Goal: Task Accomplishment & Management: Use online tool/utility

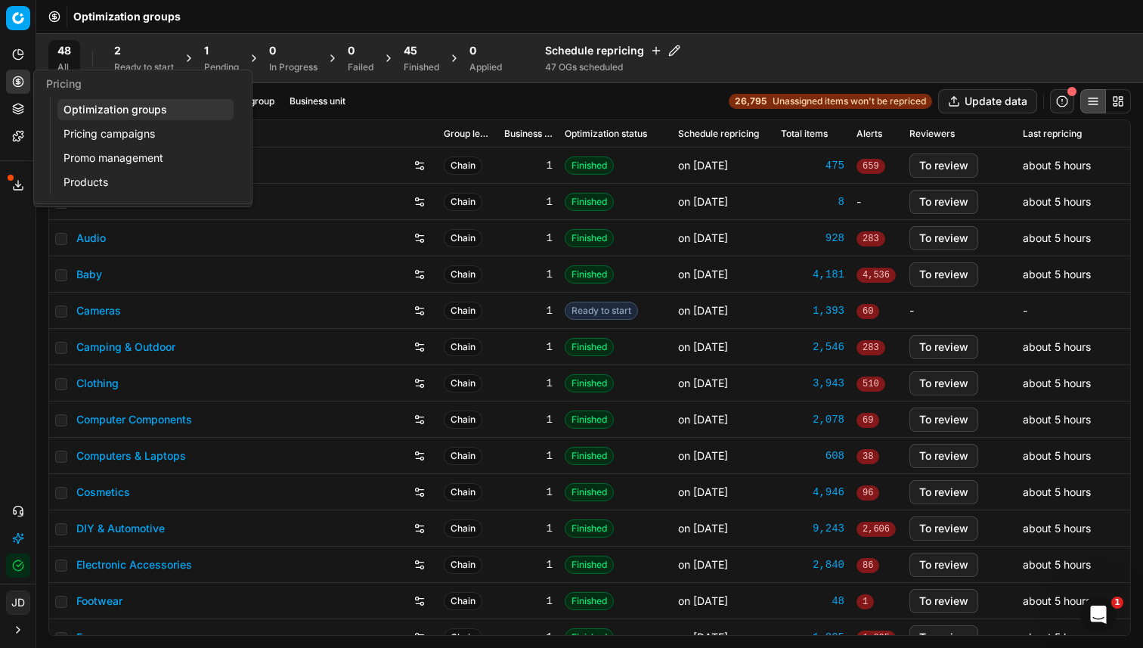
click at [23, 79] on icon at bounding box center [18, 82] width 12 height 12
click at [97, 117] on link "Optimization groups" at bounding box center [145, 109] width 176 height 21
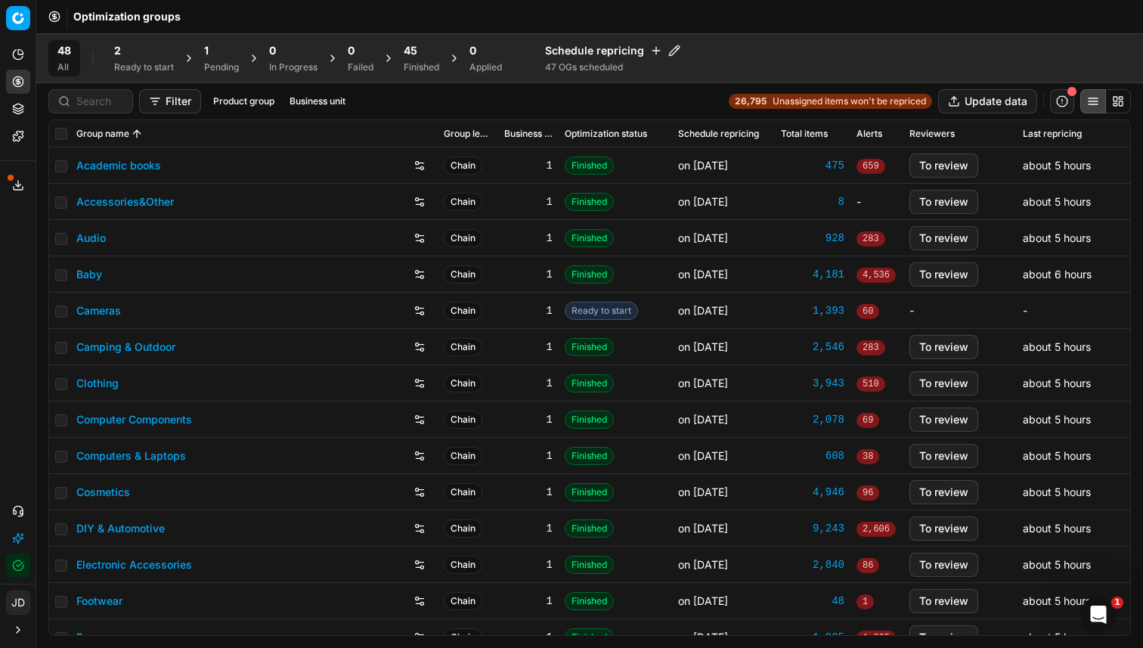
click at [135, 60] on div "2 Ready to start" at bounding box center [144, 58] width 60 height 30
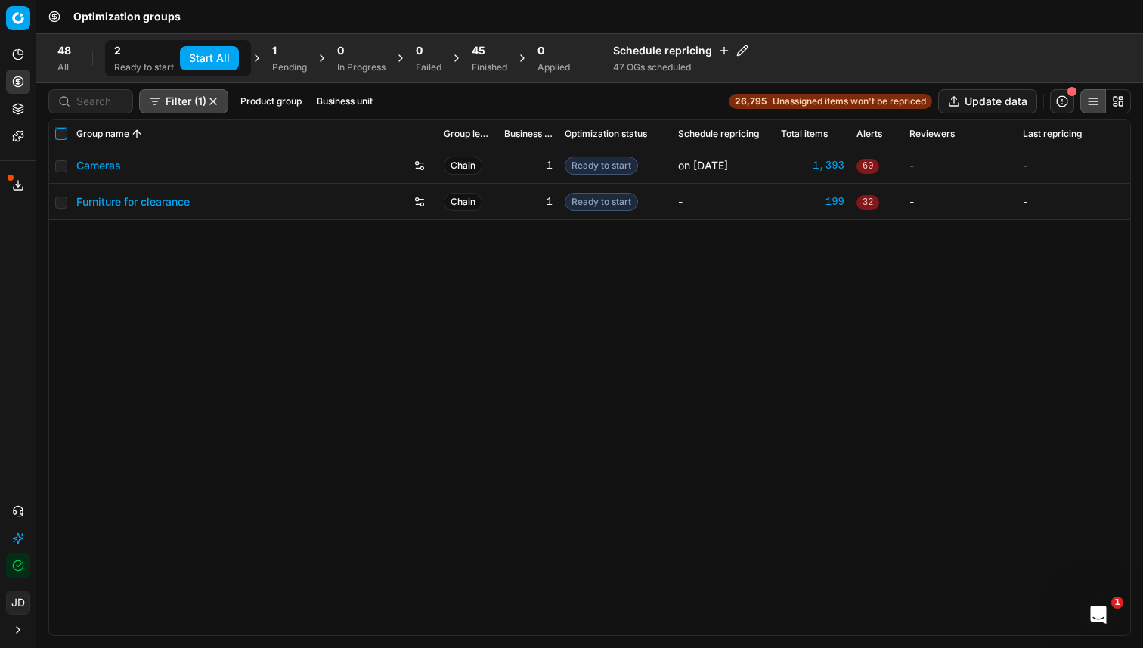
click at [55, 134] on input "checkbox" at bounding box center [61, 134] width 12 height 12
checkbox input "true"
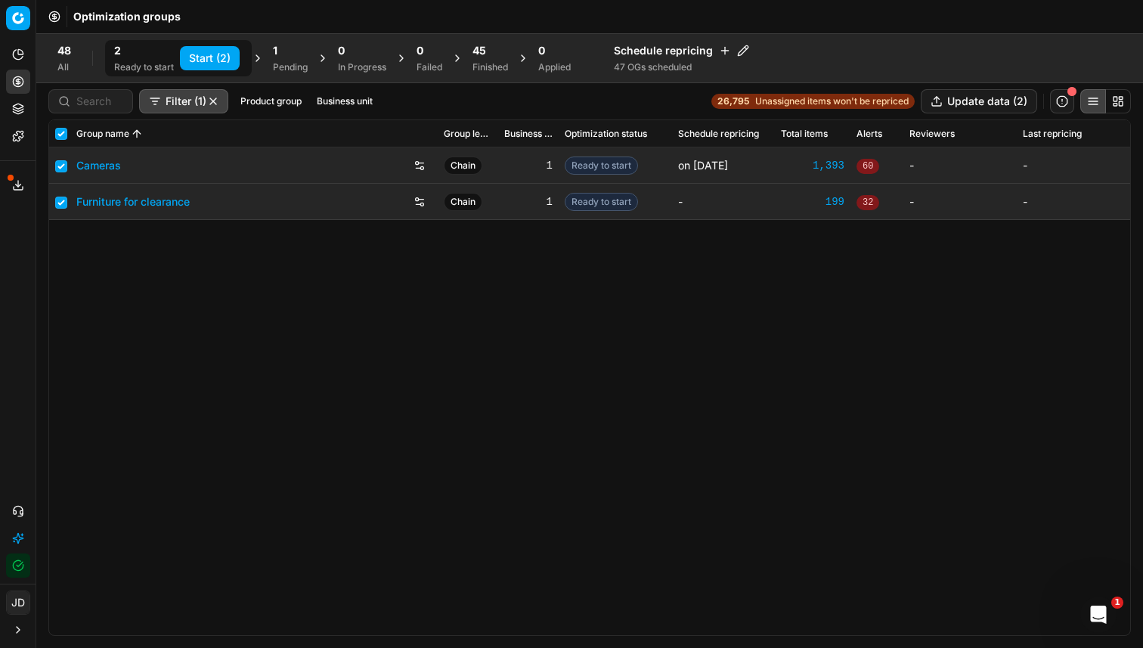
click at [209, 54] on button "Start (2)" at bounding box center [210, 58] width 60 height 24
checkbox input "false"
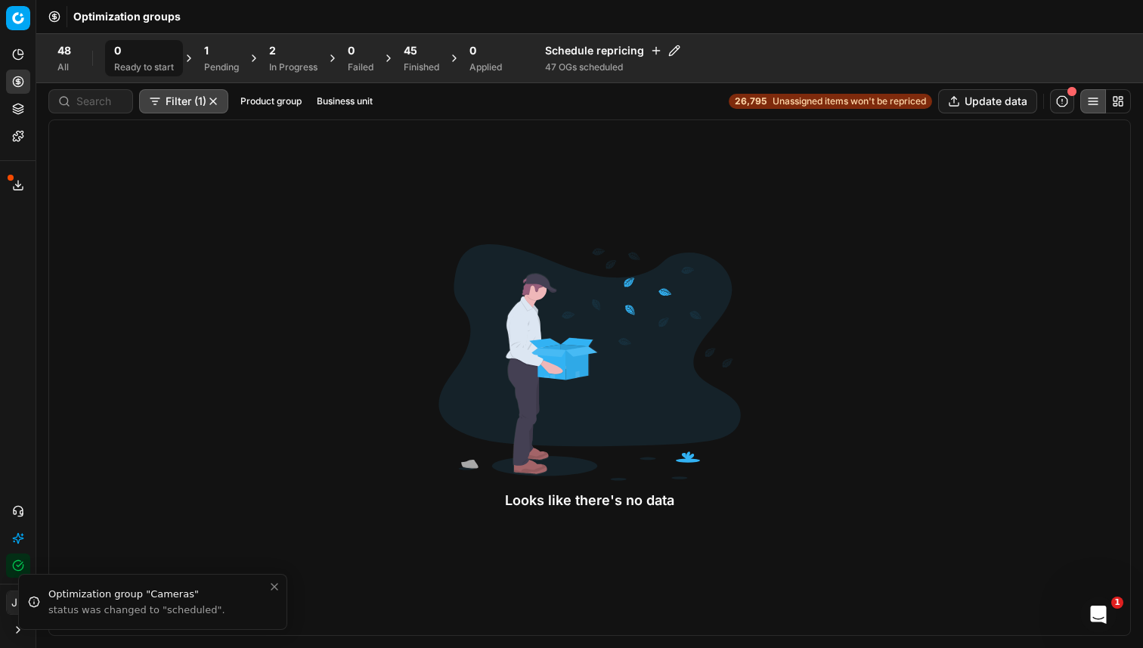
click at [410, 53] on span "45" at bounding box center [411, 50] width 14 height 15
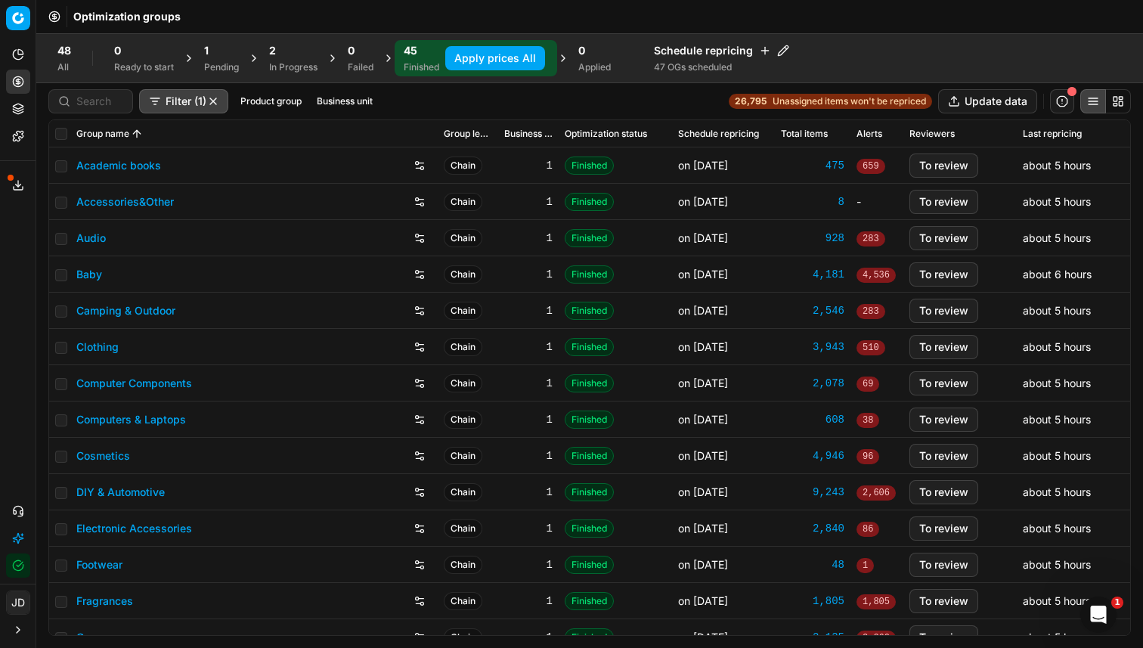
click at [224, 57] on div "1" at bounding box center [221, 50] width 35 height 15
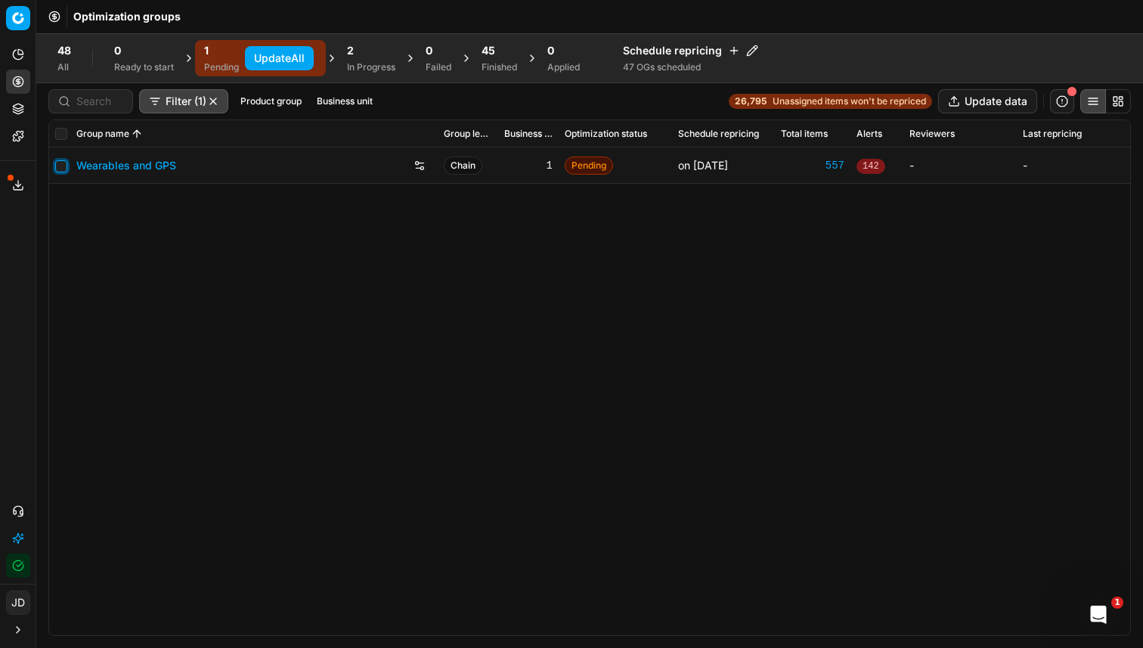
drag, startPoint x: 63, startPoint y: 167, endPoint x: 119, endPoint y: 169, distance: 56.0
click at [63, 168] on input "checkbox" at bounding box center [61, 166] width 12 height 12
checkbox input "true"
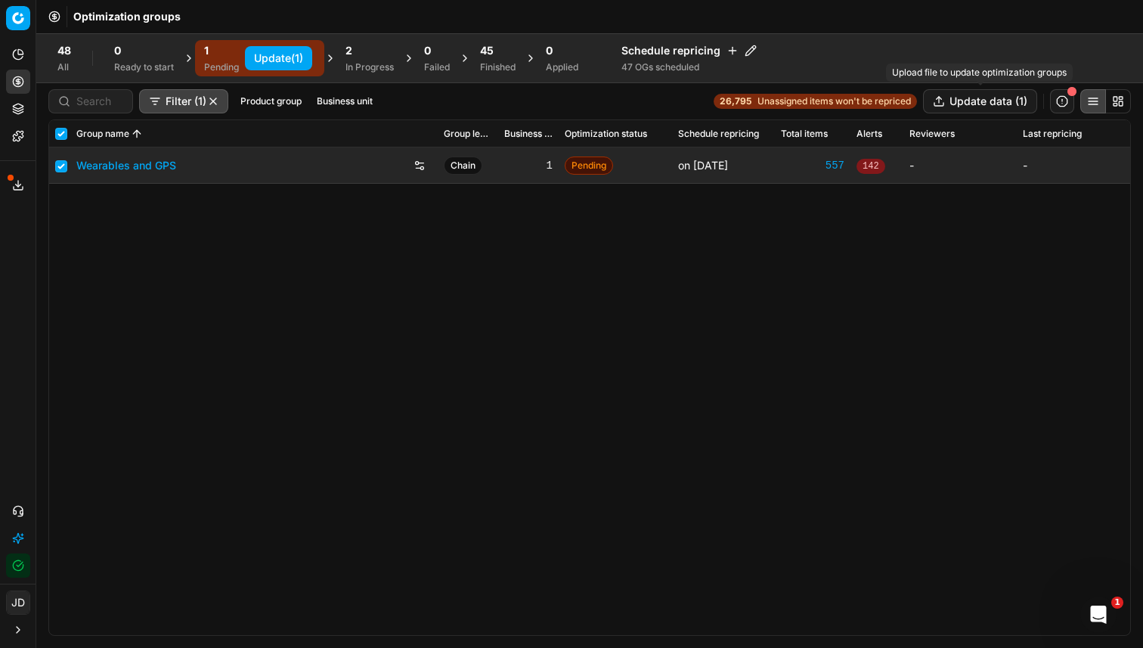
click at [953, 106] on button "Update data (1)" at bounding box center [980, 101] width 114 height 24
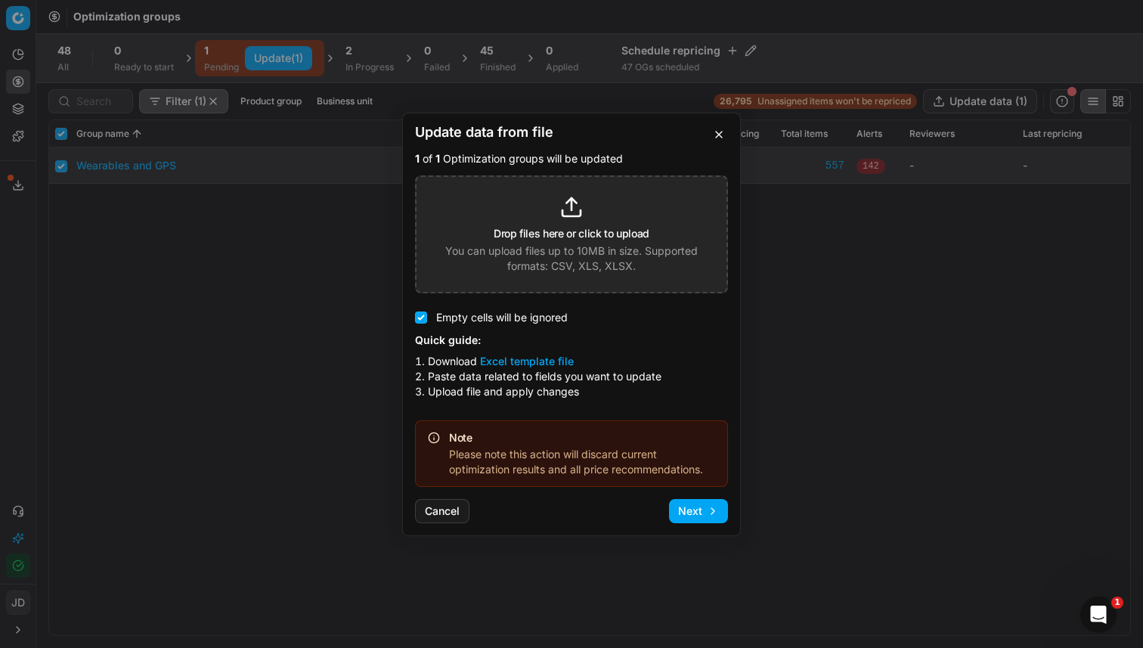
click at [446, 522] on button "Cancel" at bounding box center [442, 511] width 54 height 24
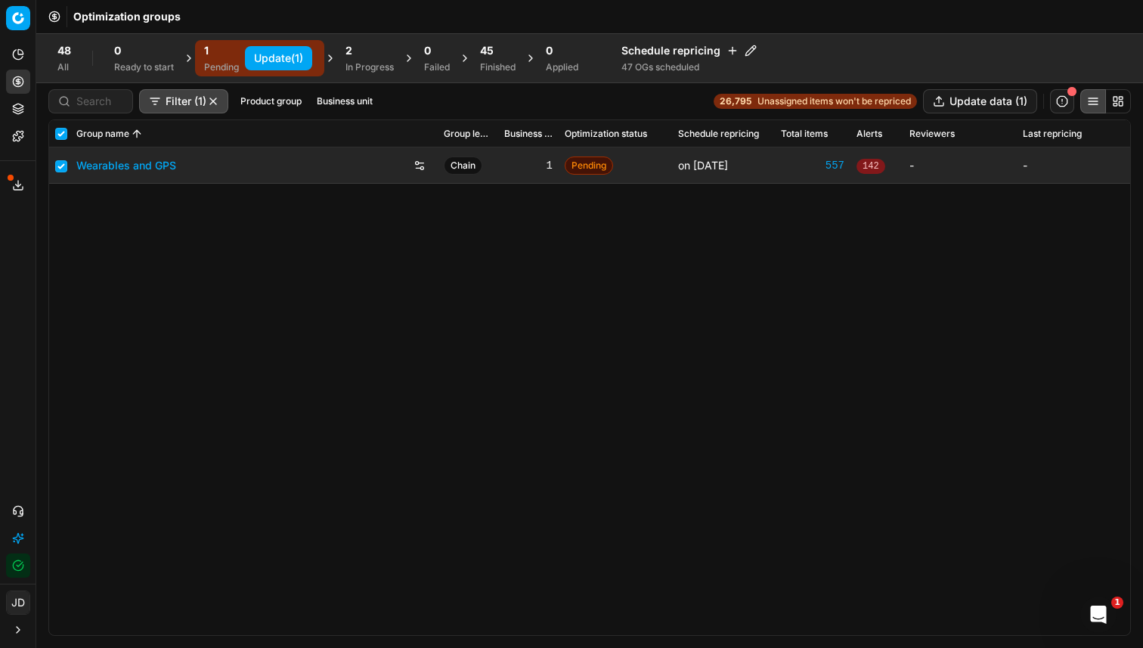
click at [363, 60] on div "2 In Progress" at bounding box center [369, 58] width 48 height 30
checkbox input "false"
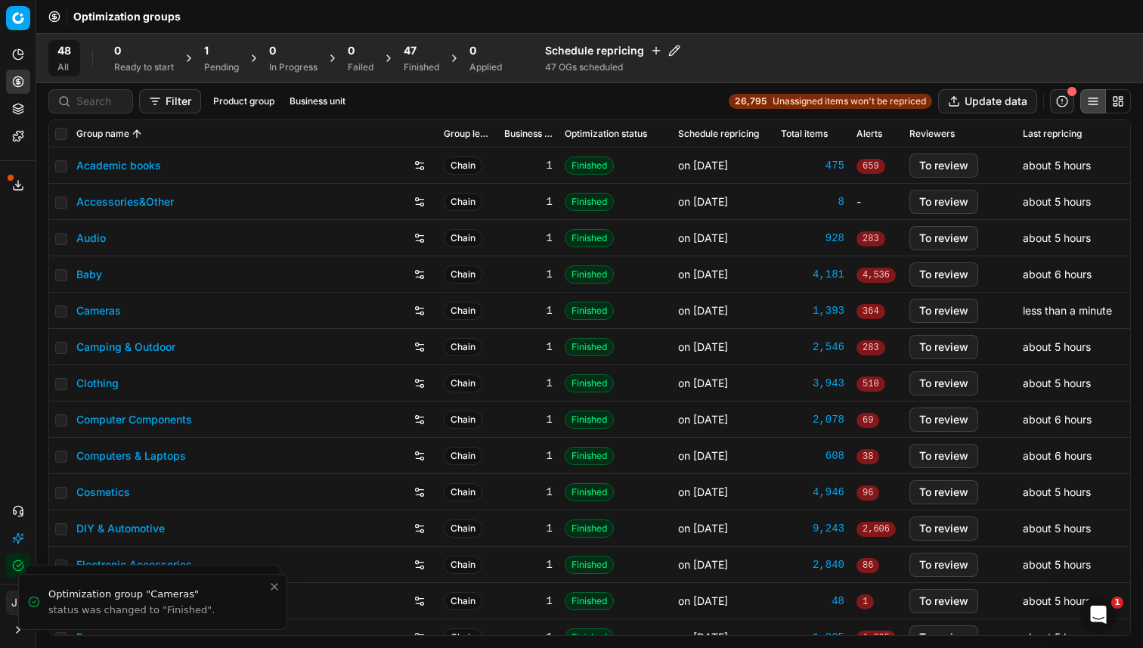
click at [428, 57] on div "47" at bounding box center [422, 50] width 36 height 15
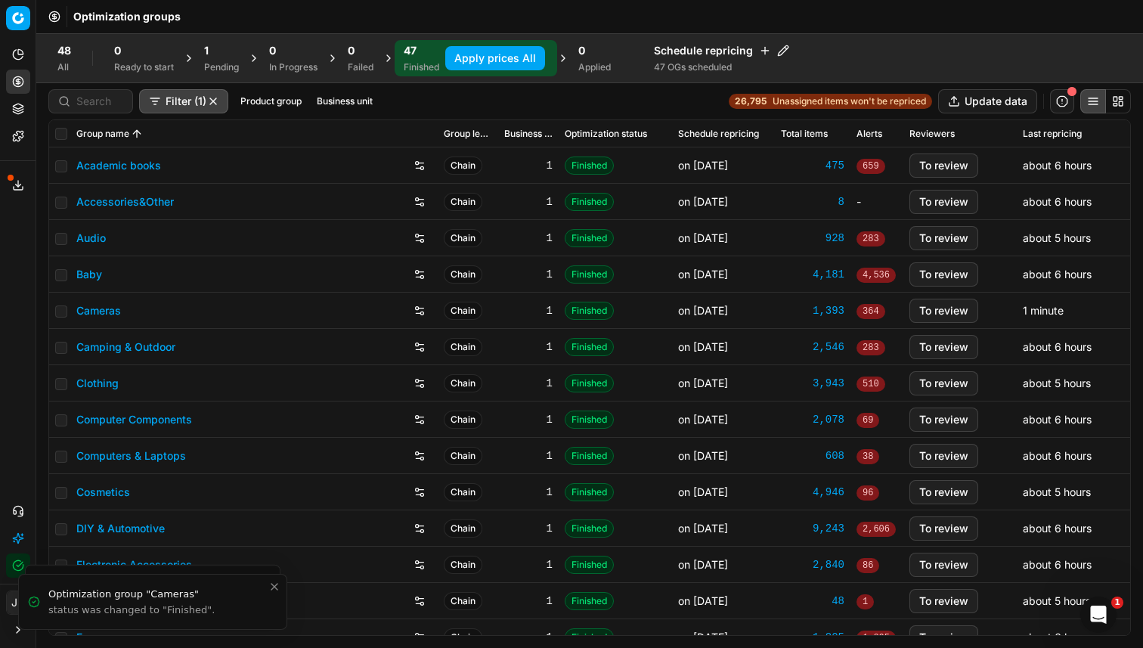
click at [463, 56] on button "Apply prices All" at bounding box center [495, 58] width 100 height 24
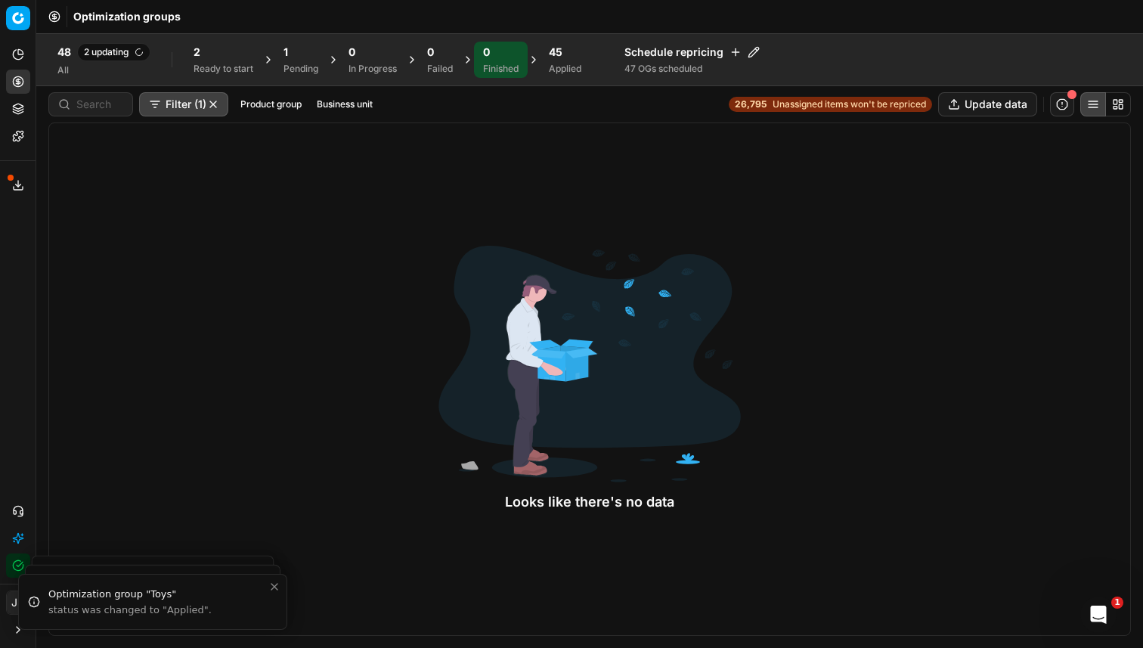
click at [553, 49] on div "45 Applied" at bounding box center [565, 60] width 51 height 36
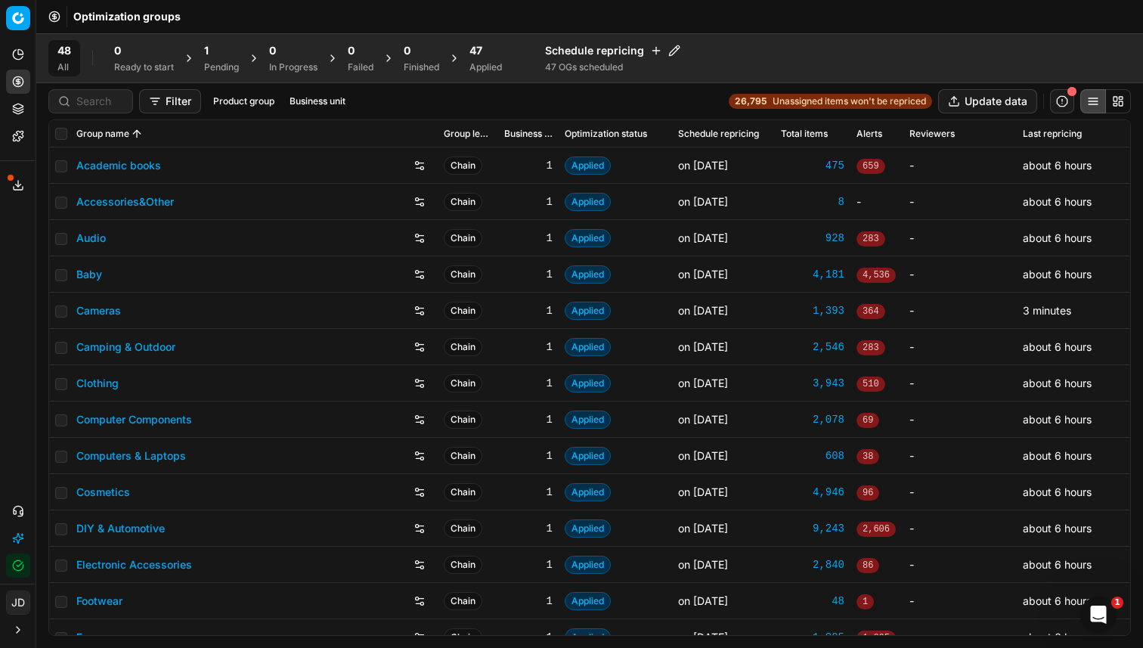
click at [472, 54] on span "47" at bounding box center [475, 50] width 13 height 15
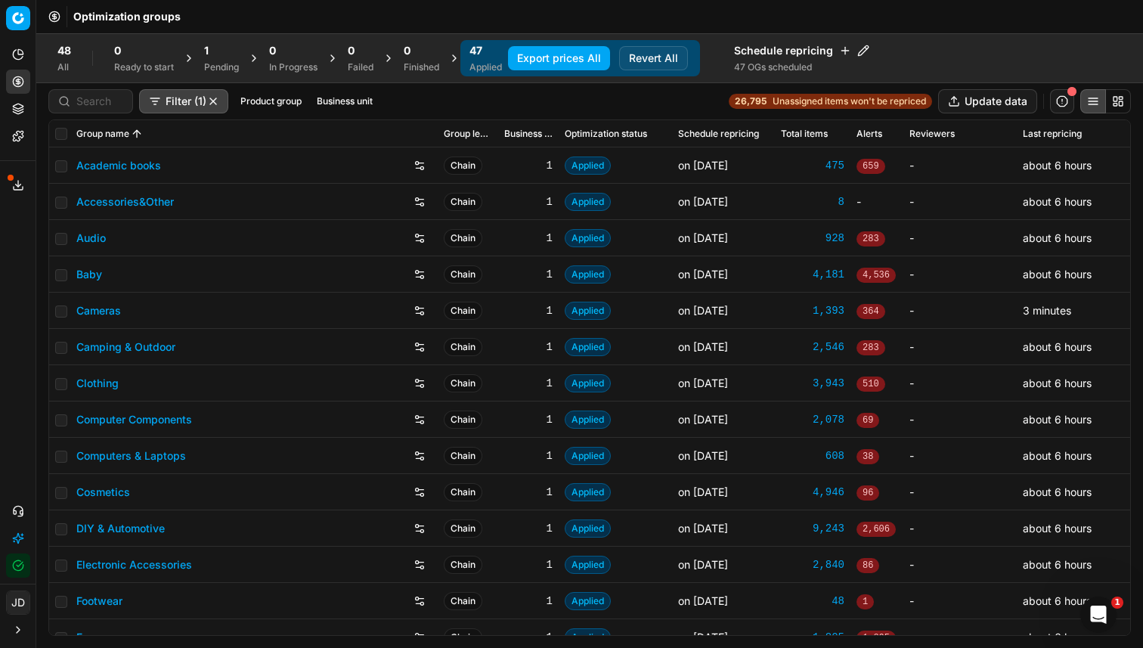
click at [586, 63] on button "Export prices All" at bounding box center [559, 58] width 102 height 24
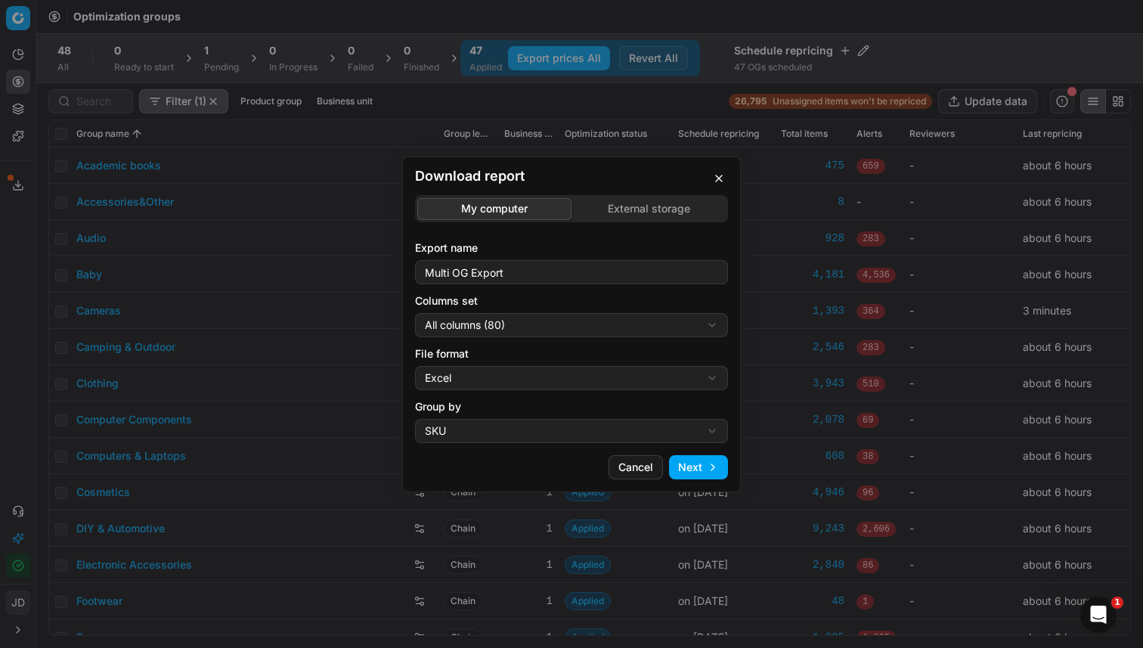
click at [663, 209] on div "Download report My computer External storage Export name Multi OG Export Column…" at bounding box center [571, 324] width 1143 height 648
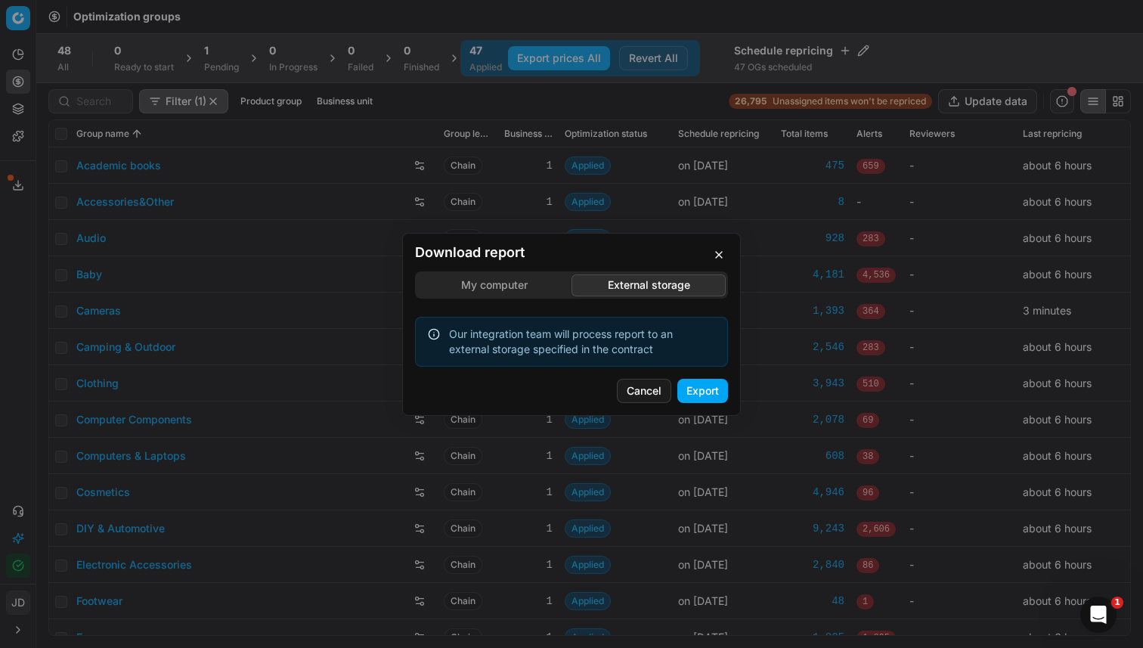
click at [711, 387] on button "Export" at bounding box center [702, 391] width 51 height 24
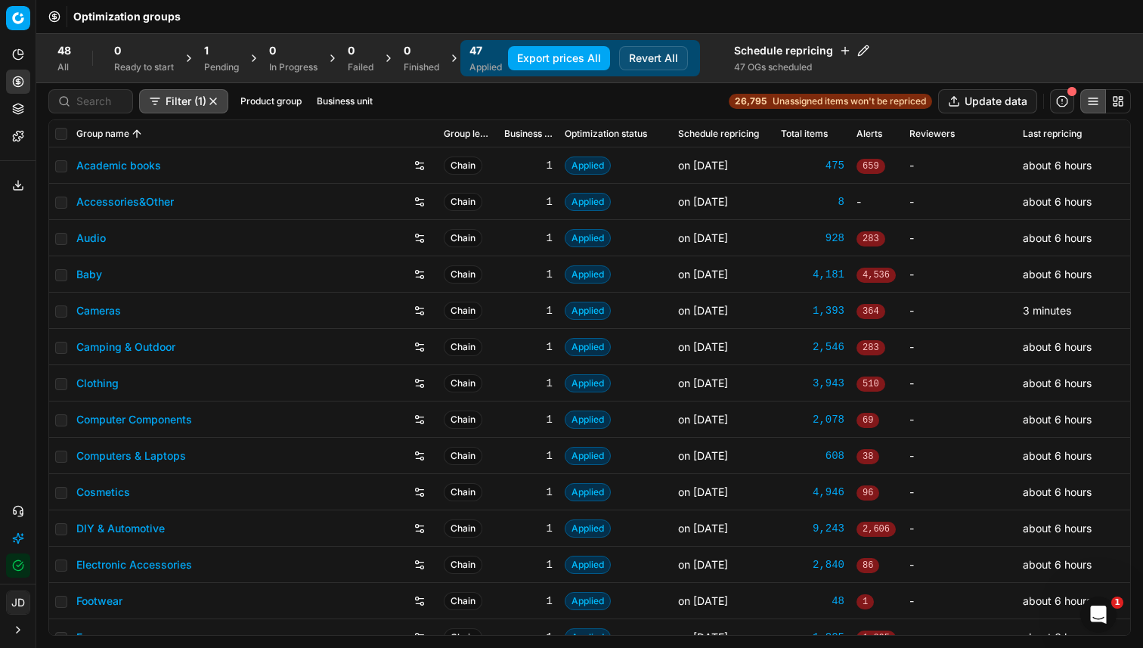
click at [994, 39] on div "48 All 0 Ready to start 1 Pending 0 In Progress 0 Failed 0 Finished 47 Applied …" at bounding box center [589, 58] width 1107 height 50
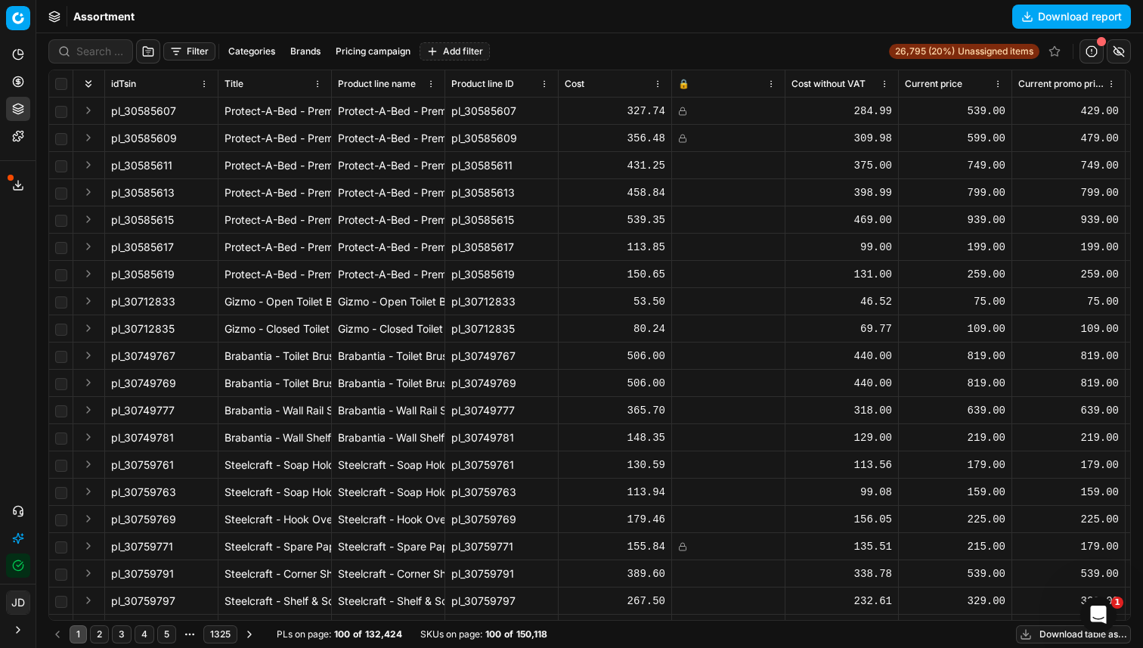
click at [1096, 18] on button "Download report" at bounding box center [1071, 17] width 119 height 24
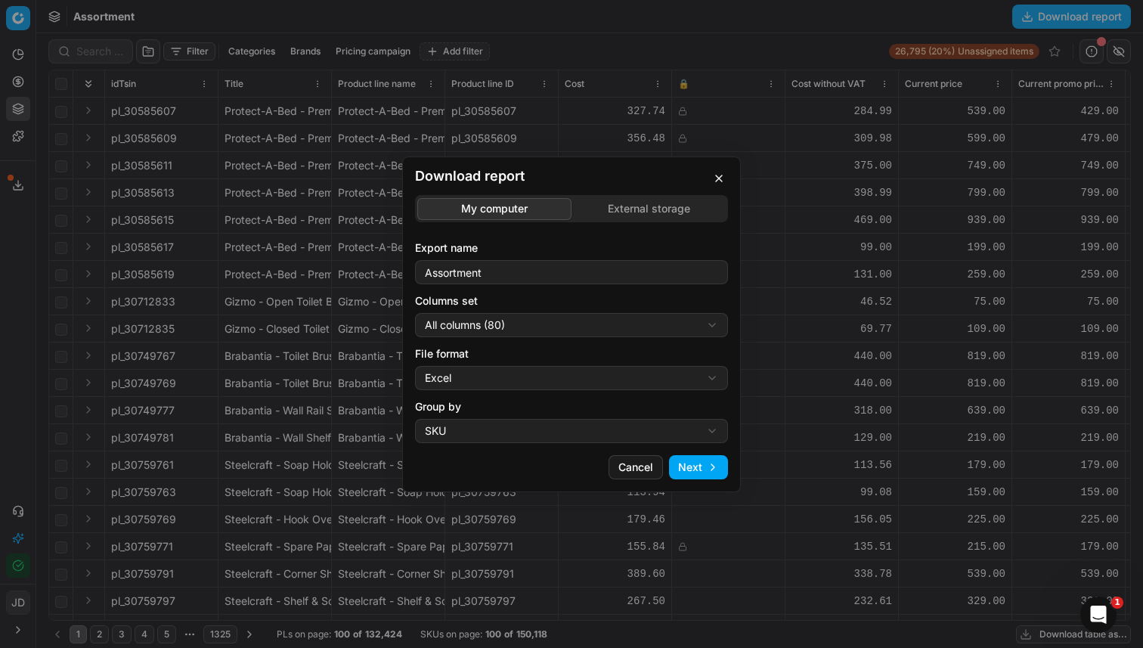
click at [707, 460] on button "Next" at bounding box center [698, 467] width 59 height 24
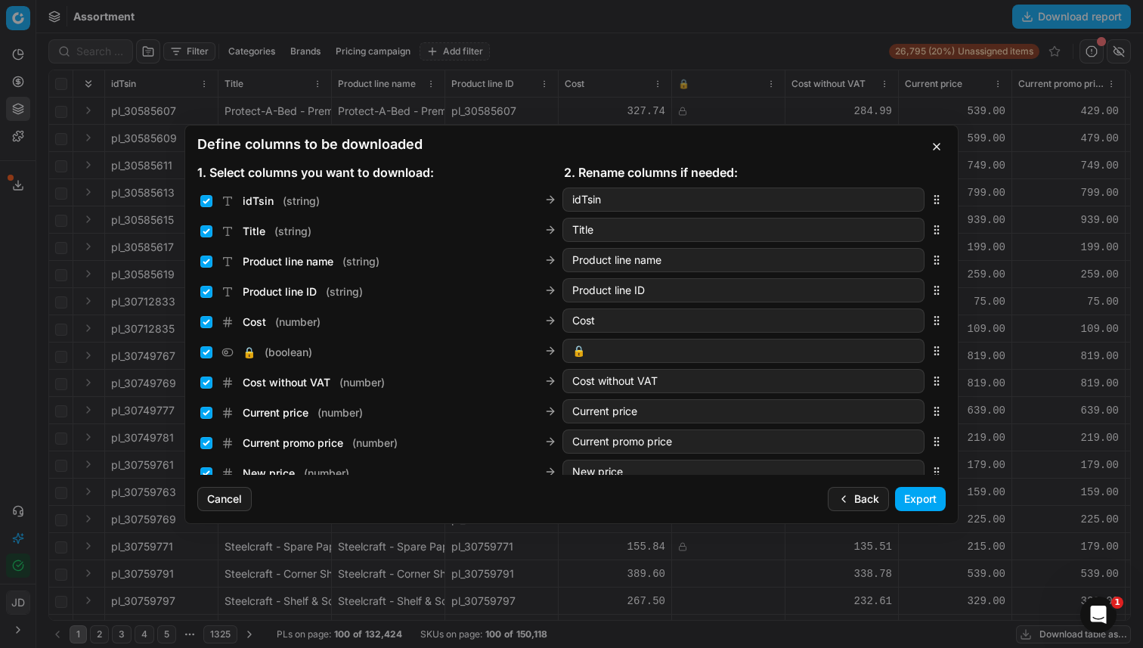
click at [915, 500] on button "Export" at bounding box center [920, 499] width 51 height 24
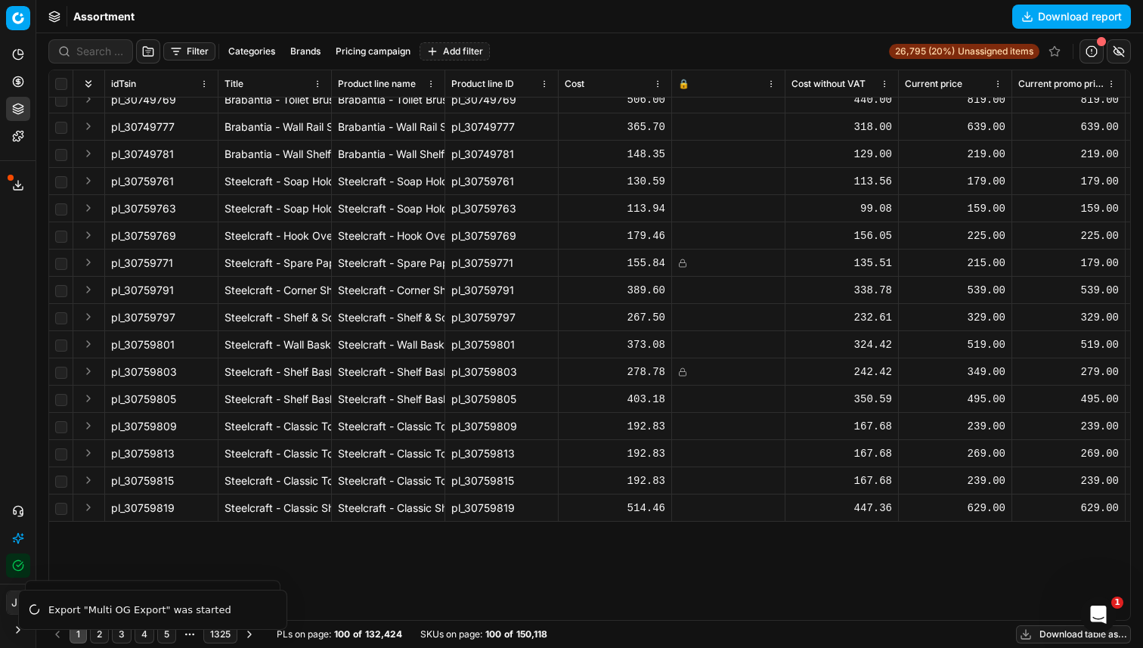
scroll to position [61, 0]
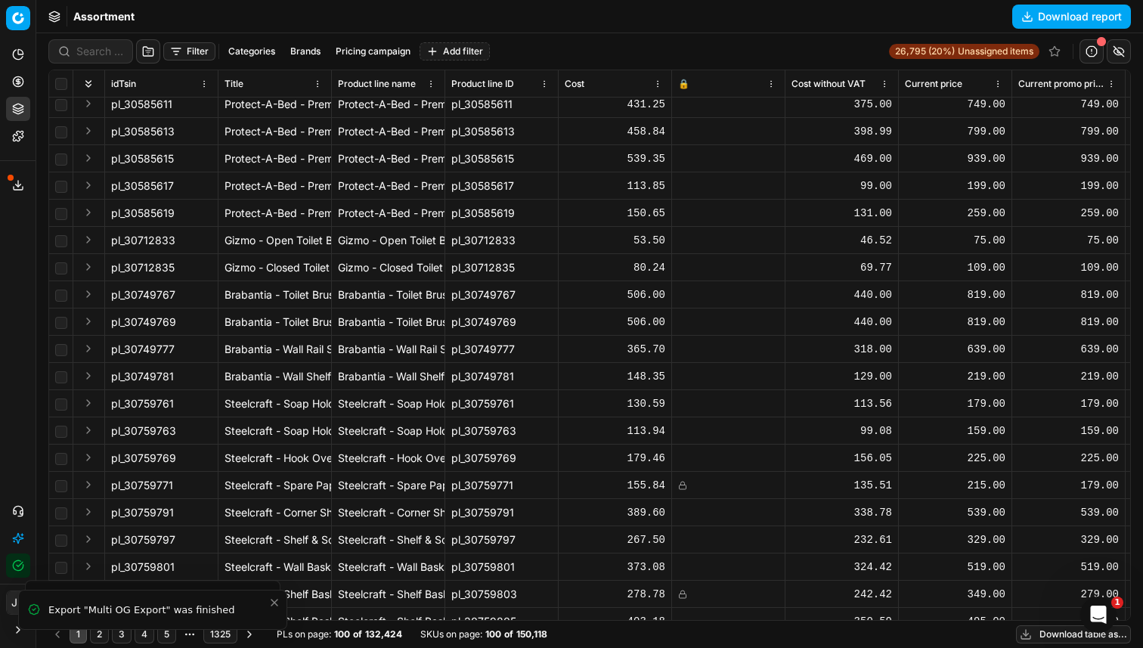
click at [20, 187] on icon at bounding box center [18, 185] width 12 height 12
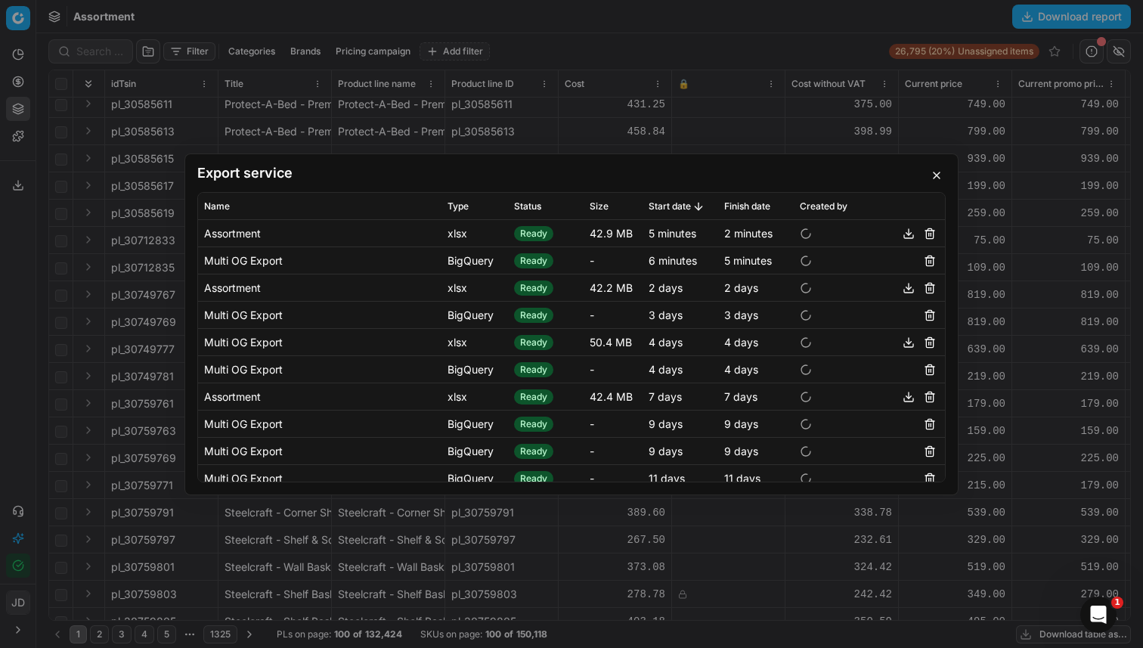
click at [899, 233] on button "button" at bounding box center [908, 233] width 18 height 18
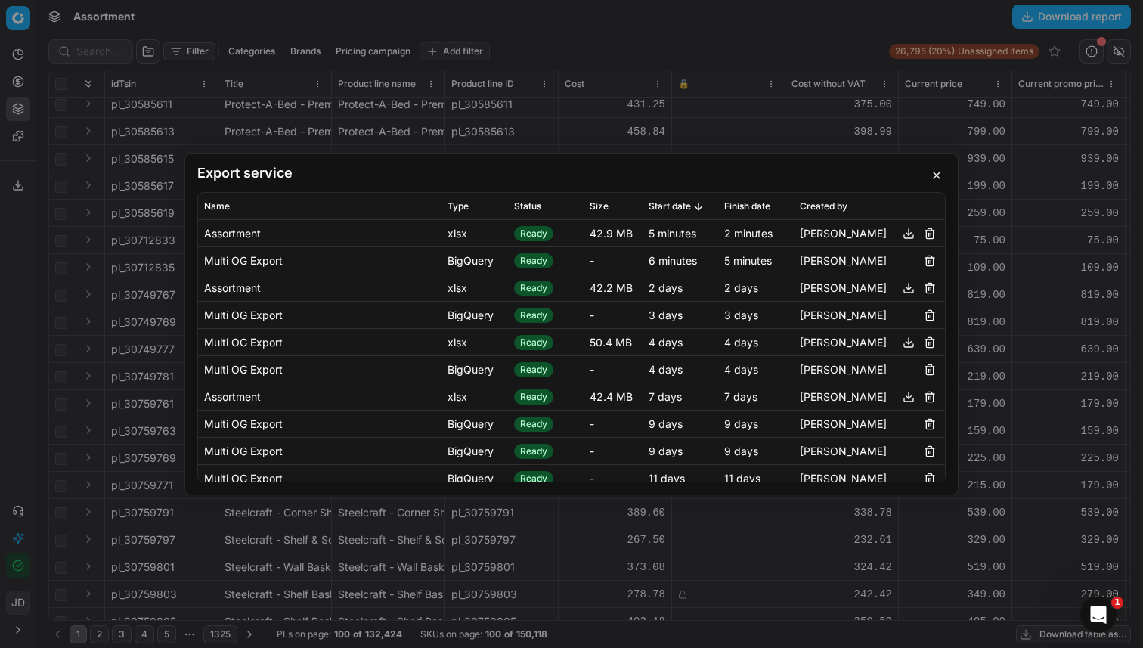
click at [935, 178] on button "button" at bounding box center [936, 175] width 18 height 18
